Goal: Navigation & Orientation: Go to known website

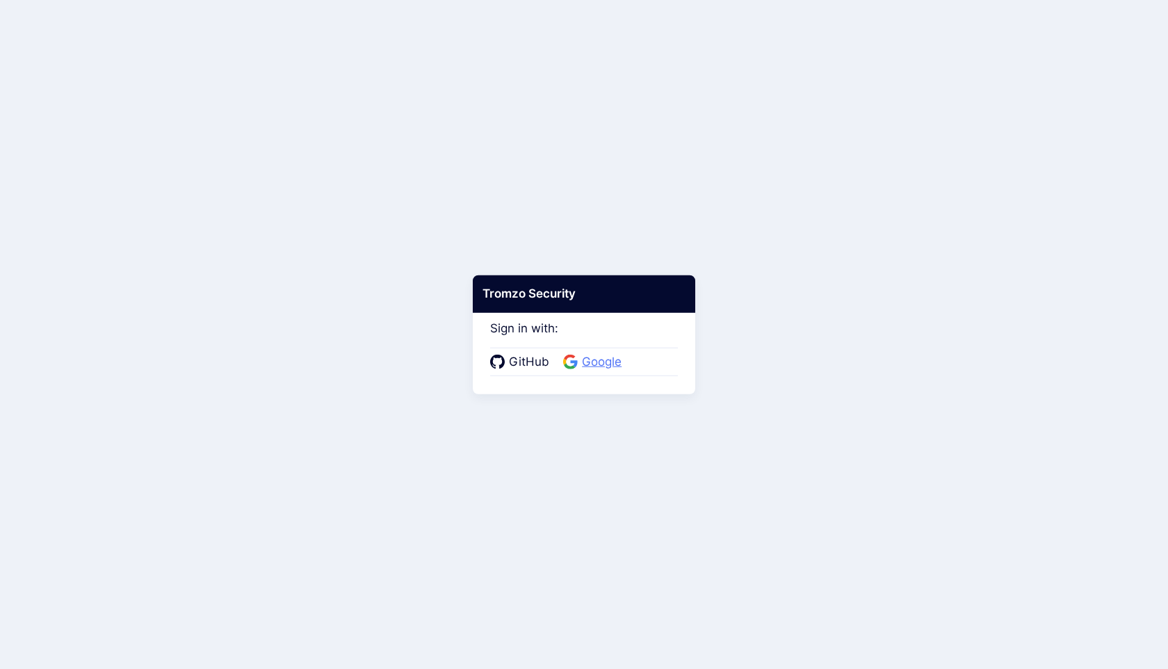
click at [596, 363] on span "Google" at bounding box center [602, 362] width 48 height 18
